Goal: Find specific page/section: Find specific page/section

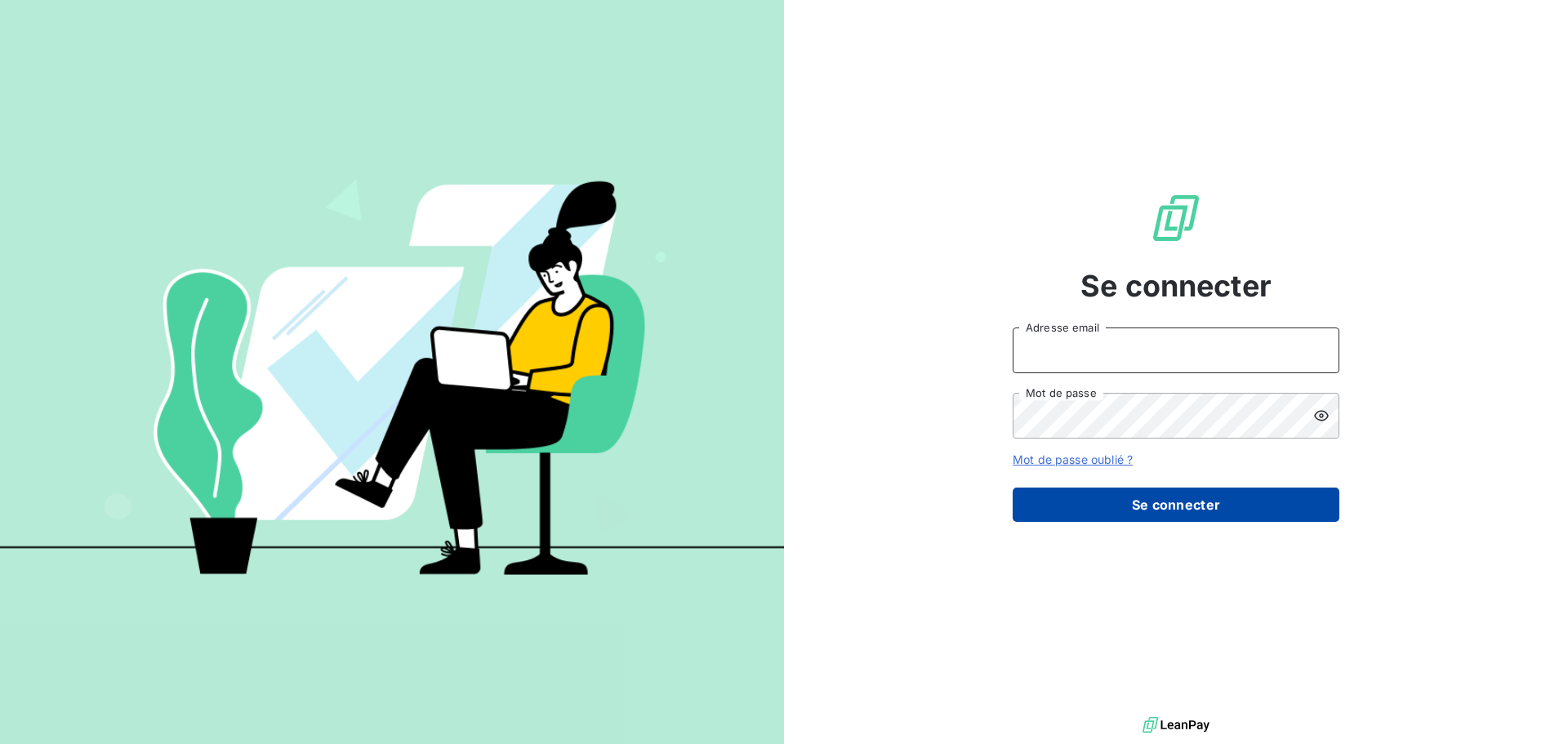
type input "[PERSON_NAME][EMAIL_ADDRESS][DOMAIN_NAME]"
click at [1081, 493] on button "Se connecter" at bounding box center [1176, 505] width 327 height 34
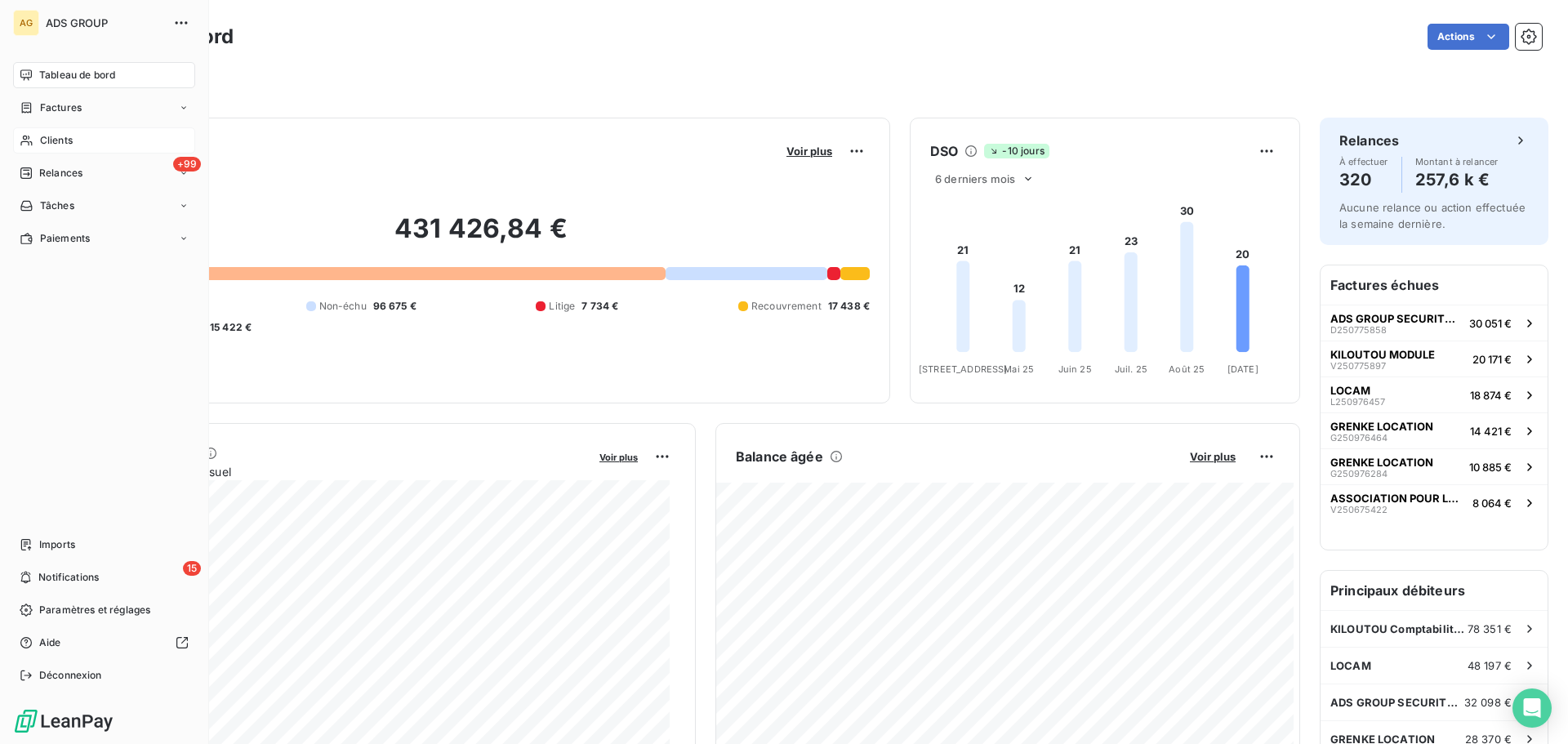
drag, startPoint x: 47, startPoint y: 139, endPoint x: 174, endPoint y: 140, distance: 127.0
click at [47, 139] on span "Clients" at bounding box center [56, 141] width 32 height 15
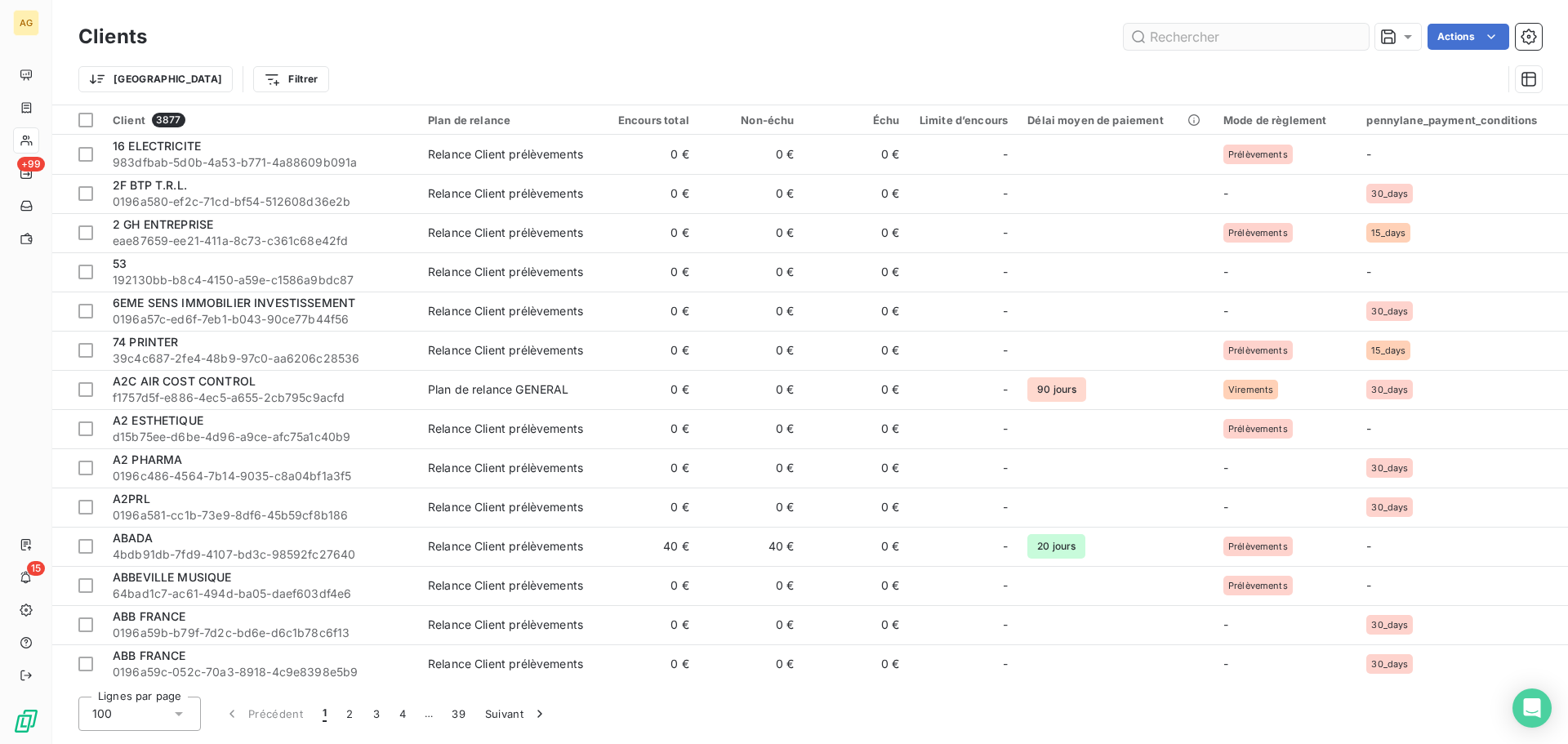
click at [1204, 39] on input "text" at bounding box center [1246, 37] width 245 height 27
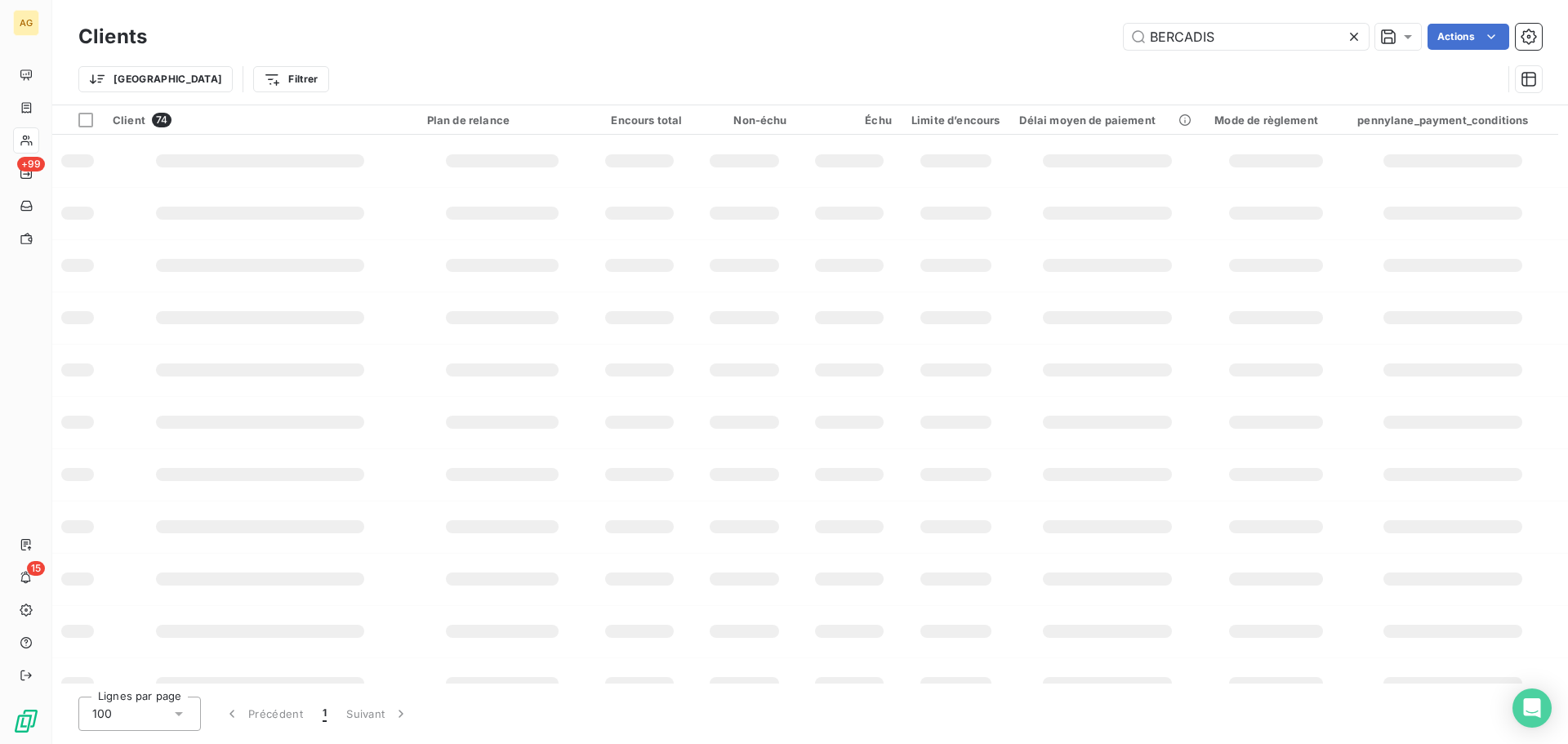
type input "BERCADIS"
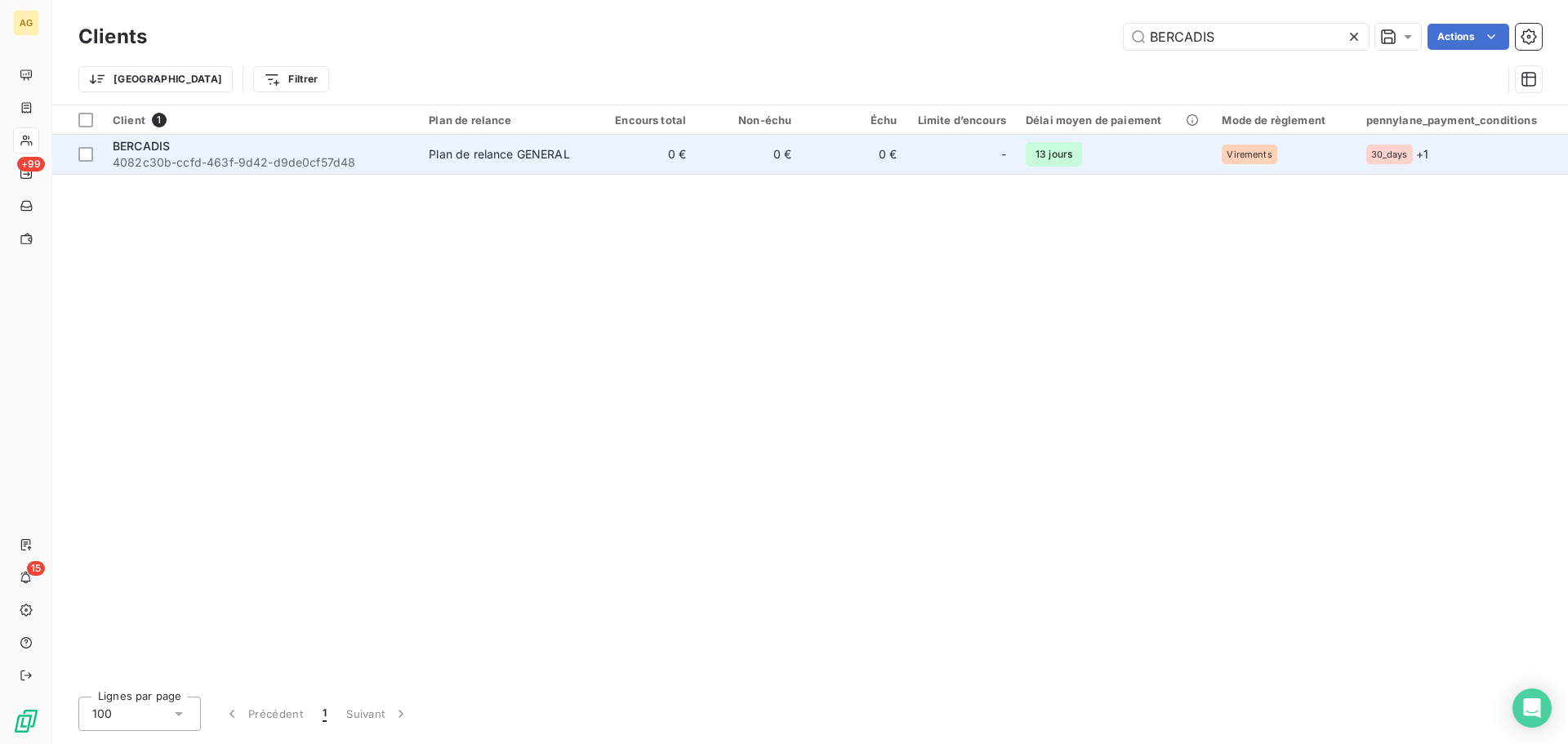
click at [219, 145] on div "BERCADIS" at bounding box center [261, 146] width 297 height 16
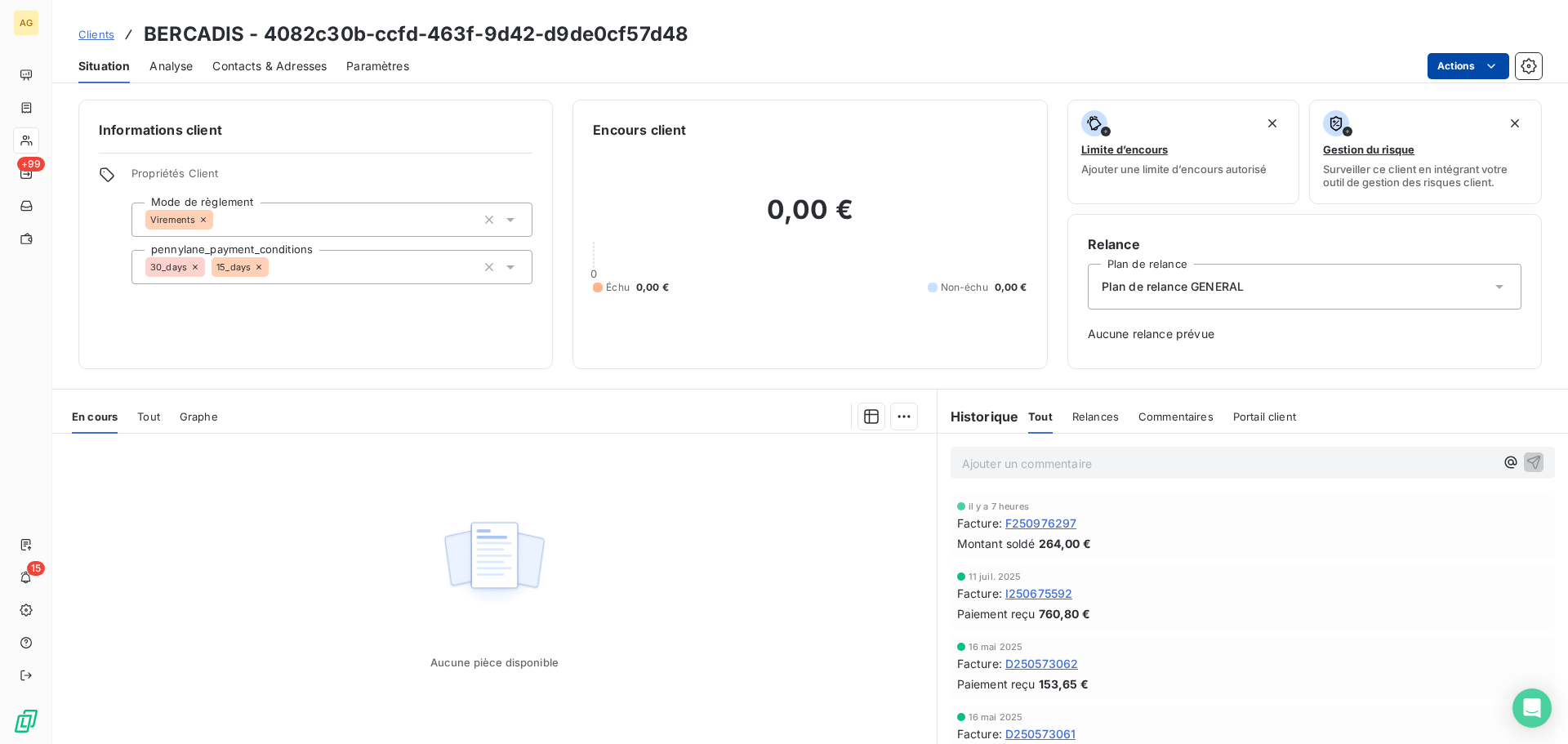
click at [1471, 63] on html "AG +99 15 Clients BERCADIS - 4082c30b-ccfd-463f-9d42-d9de0cf57d48 Situation Ana…" at bounding box center [784, 372] width 1568 height 744
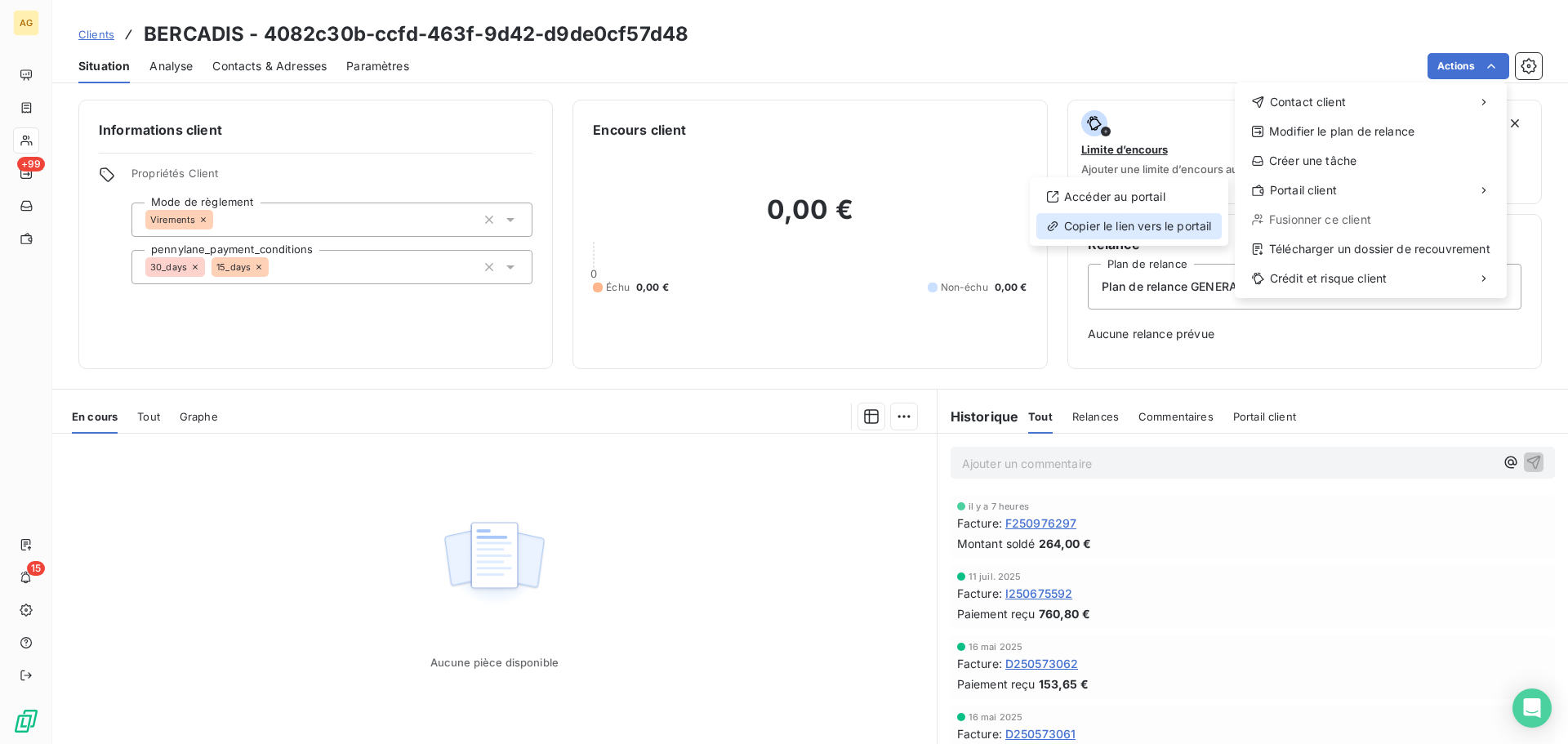
click at [1140, 224] on div "Copier le lien vers le portail" at bounding box center [1129, 227] width 186 height 27
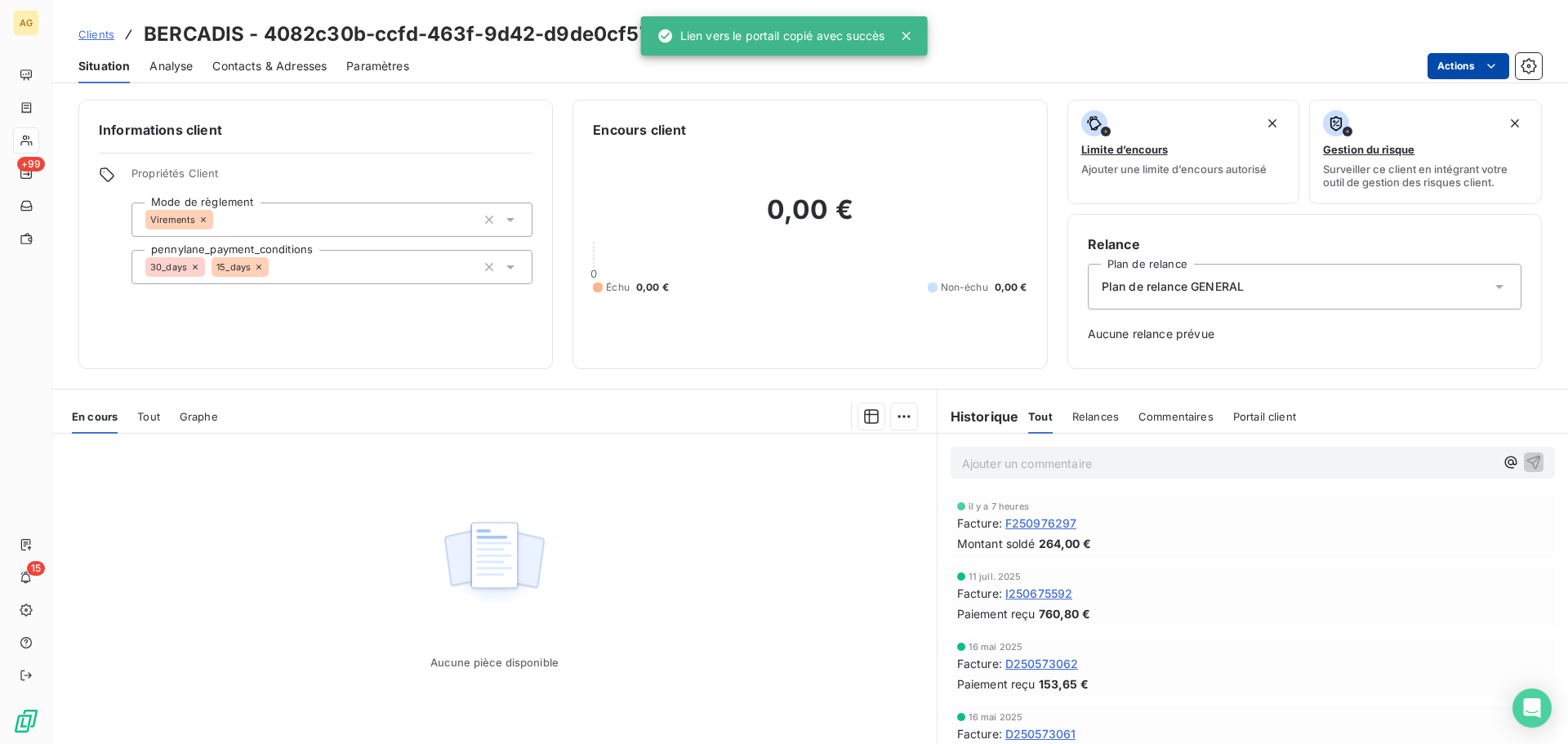
click at [1467, 60] on html "AG +99 15 Clients BERCADIS - 4082c30b-ccfd-463f-9d42-d9de0cf57d48 Situation Ana…" at bounding box center [784, 372] width 1568 height 744
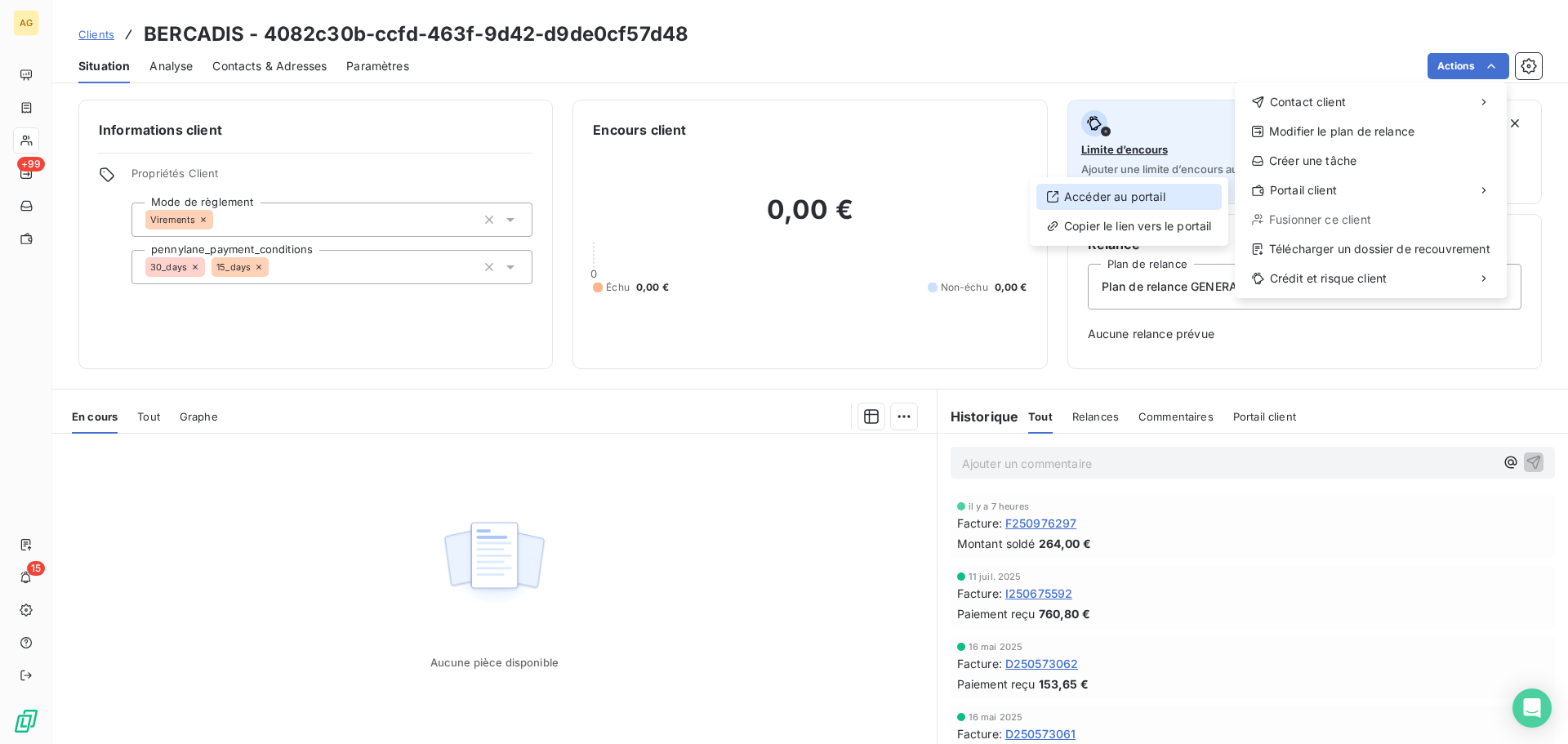
drag, startPoint x: 1155, startPoint y: 193, endPoint x: 1145, endPoint y: 201, distance: 12.8
click at [1154, 193] on div "Accéder au portail" at bounding box center [1129, 197] width 186 height 27
